Goal: Find specific page/section: Find specific page/section

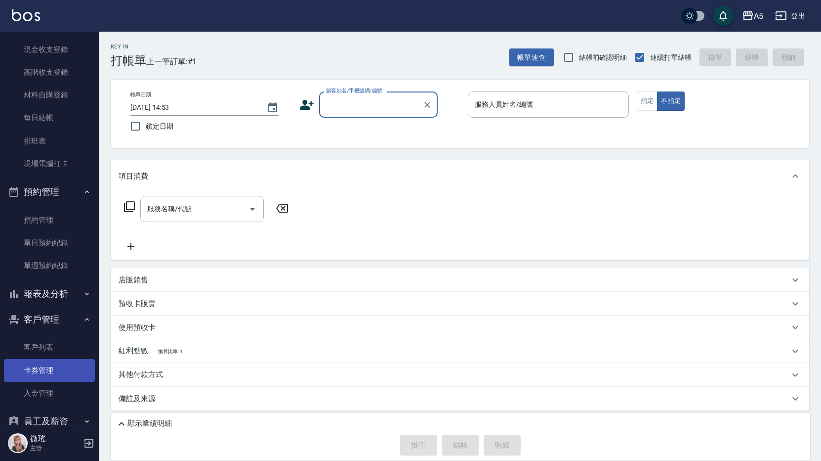
scroll to position [270, 0]
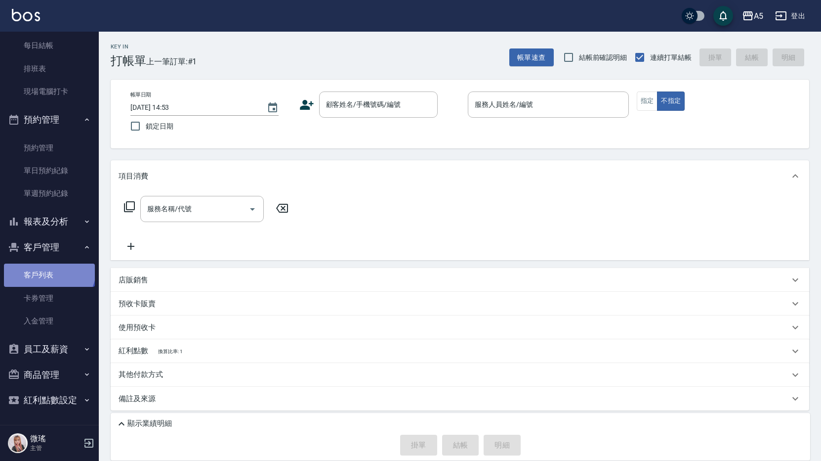
click at [48, 268] on link "客戶列表" at bounding box center [49, 274] width 91 height 23
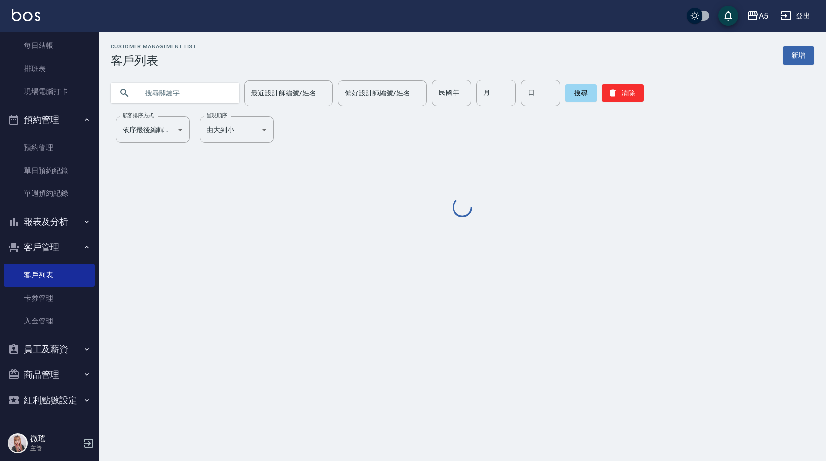
click at [189, 92] on input "text" at bounding box center [184, 93] width 93 height 27
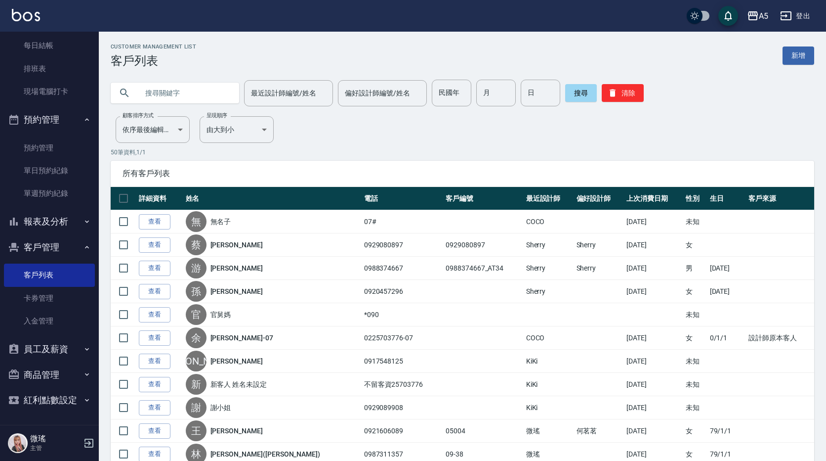
click at [189, 92] on input "text" at bounding box center [184, 93] width 93 height 27
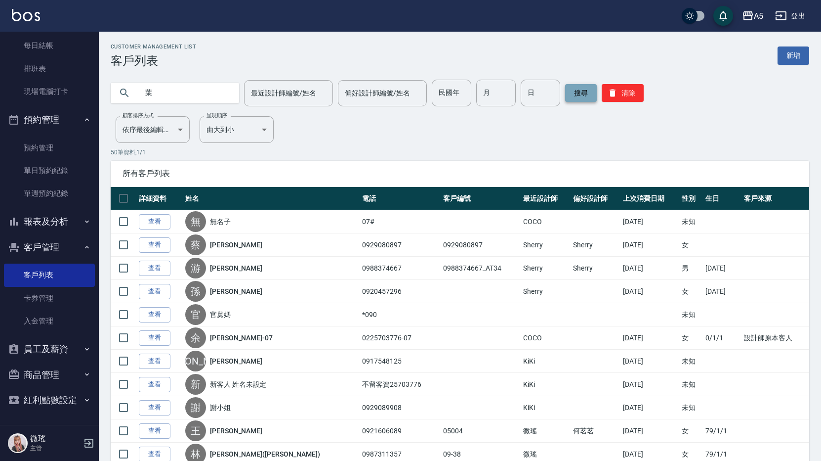
type input "葉"
click at [572, 86] on button "搜尋" at bounding box center [581, 93] width 32 height 18
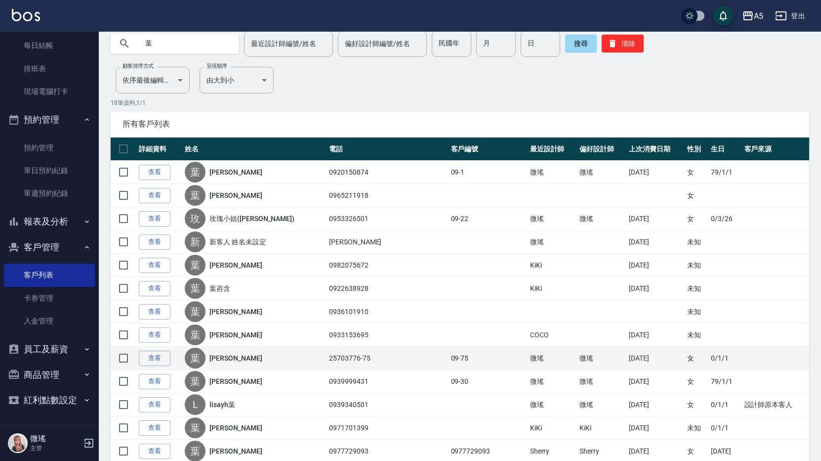
scroll to position [99, 0]
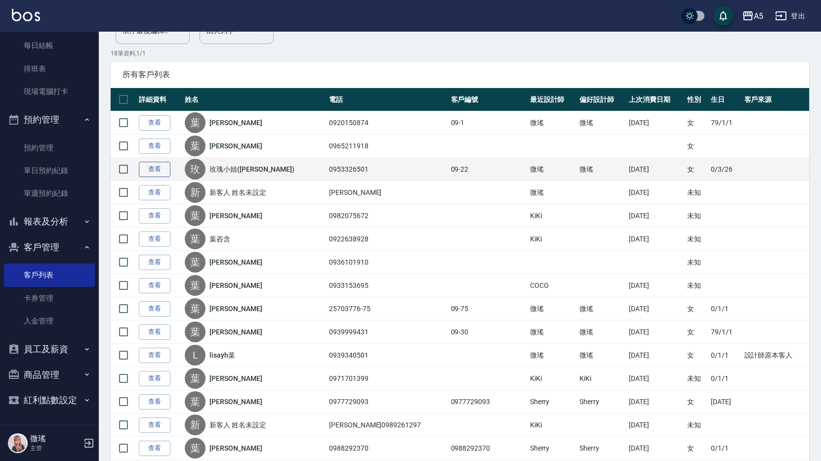
click at [158, 167] on link "查看" at bounding box center [155, 169] width 32 height 15
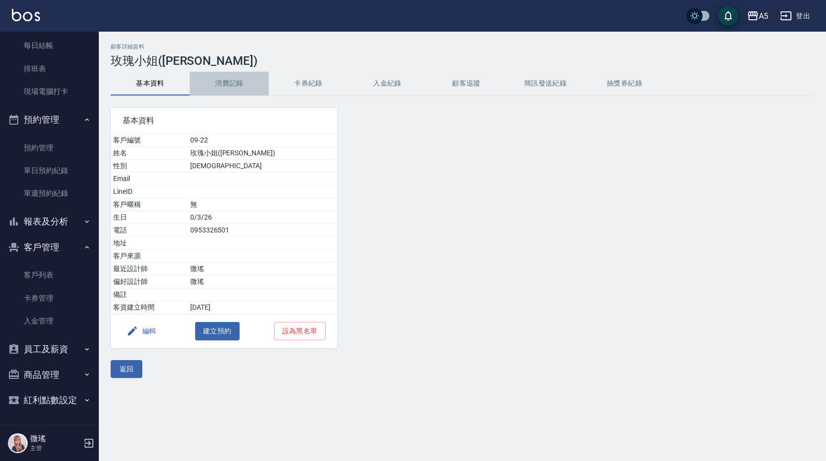
click at [238, 81] on button "消費記錄" at bounding box center [229, 84] width 79 height 24
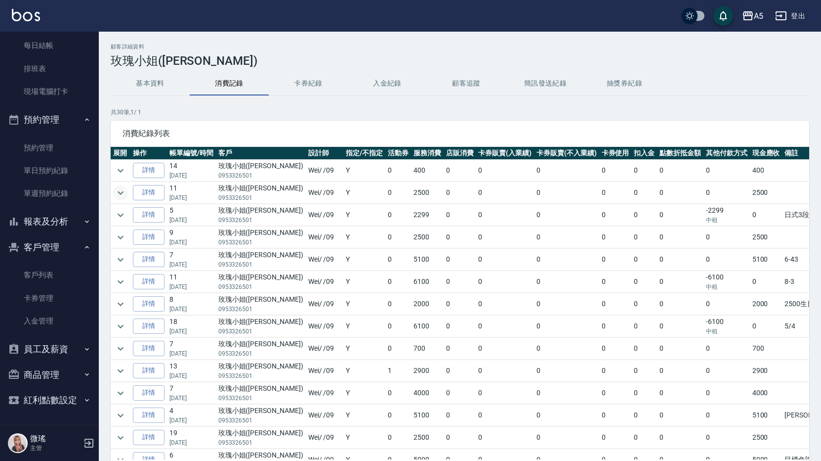
click at [121, 195] on icon "expand row" at bounding box center [121, 193] width 12 height 12
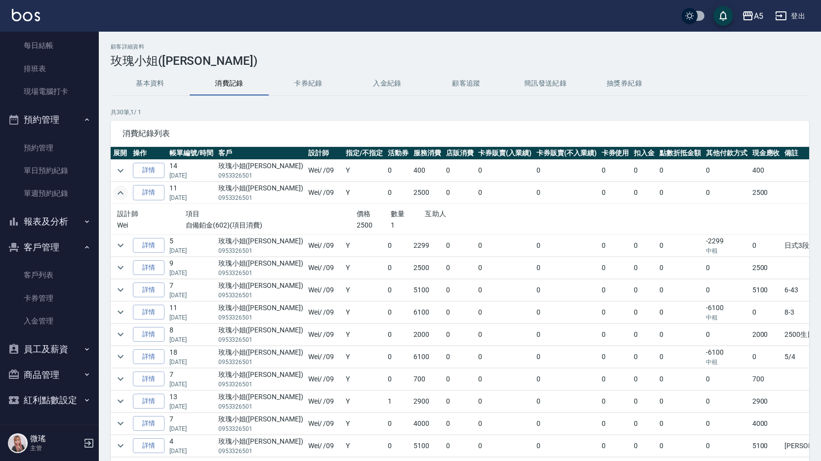
click at [121, 195] on icon "expand row" at bounding box center [121, 193] width 12 height 12
